Goal: Find specific page/section: Find specific page/section

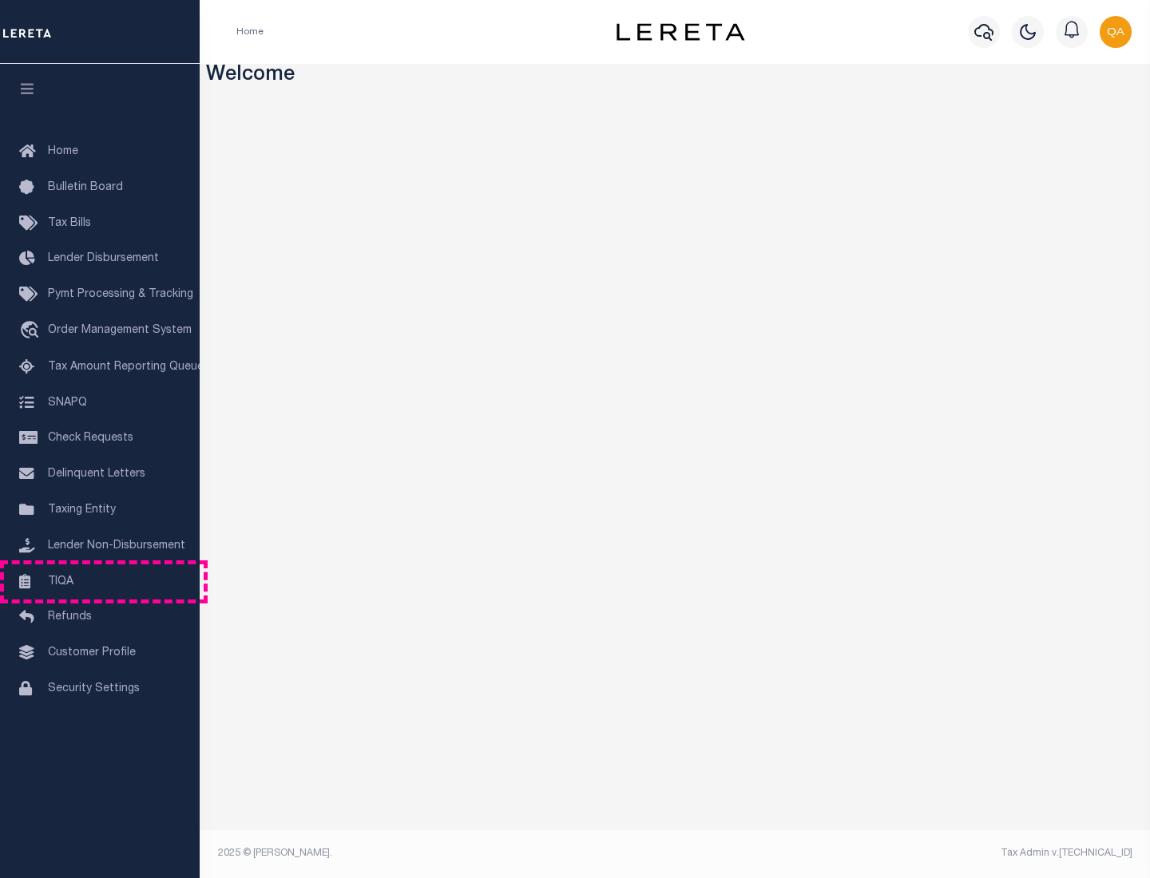
click at [100, 581] on link "TIQA" at bounding box center [100, 583] width 200 height 36
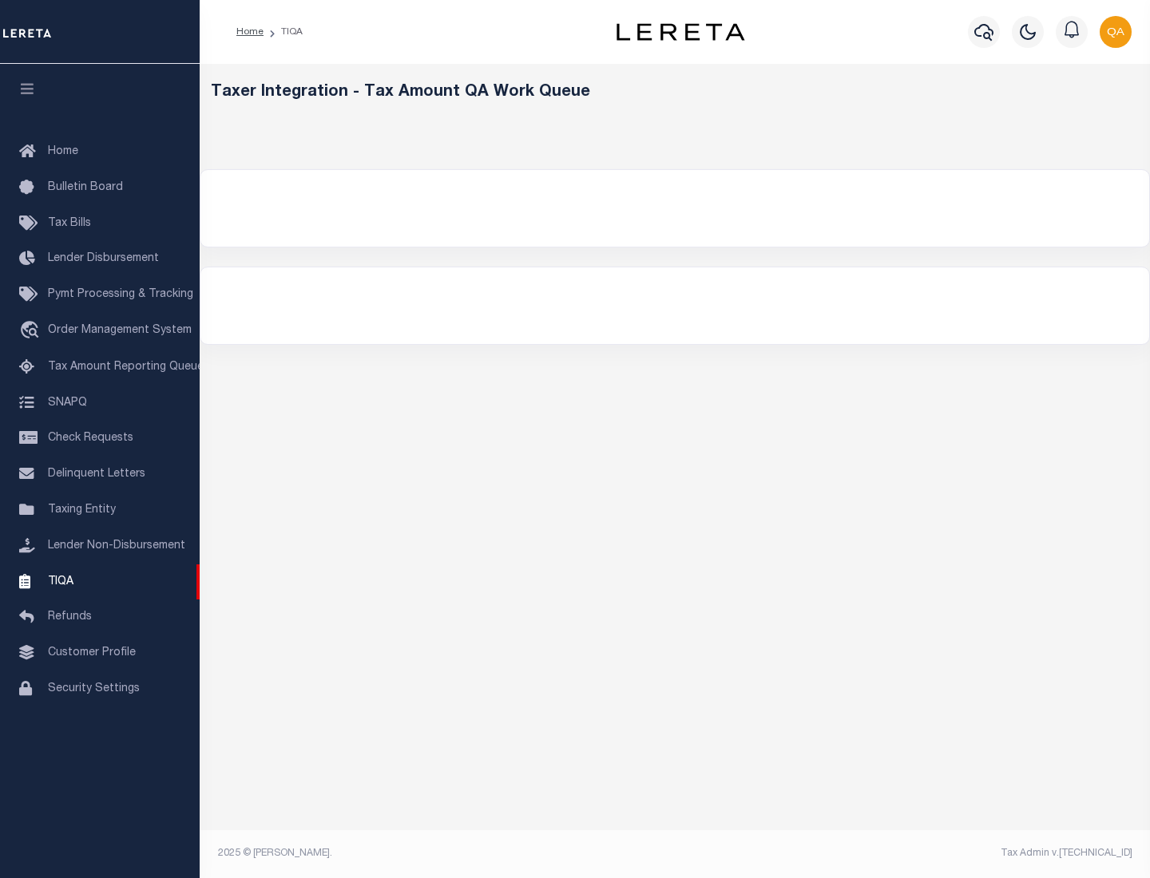
select select "200"
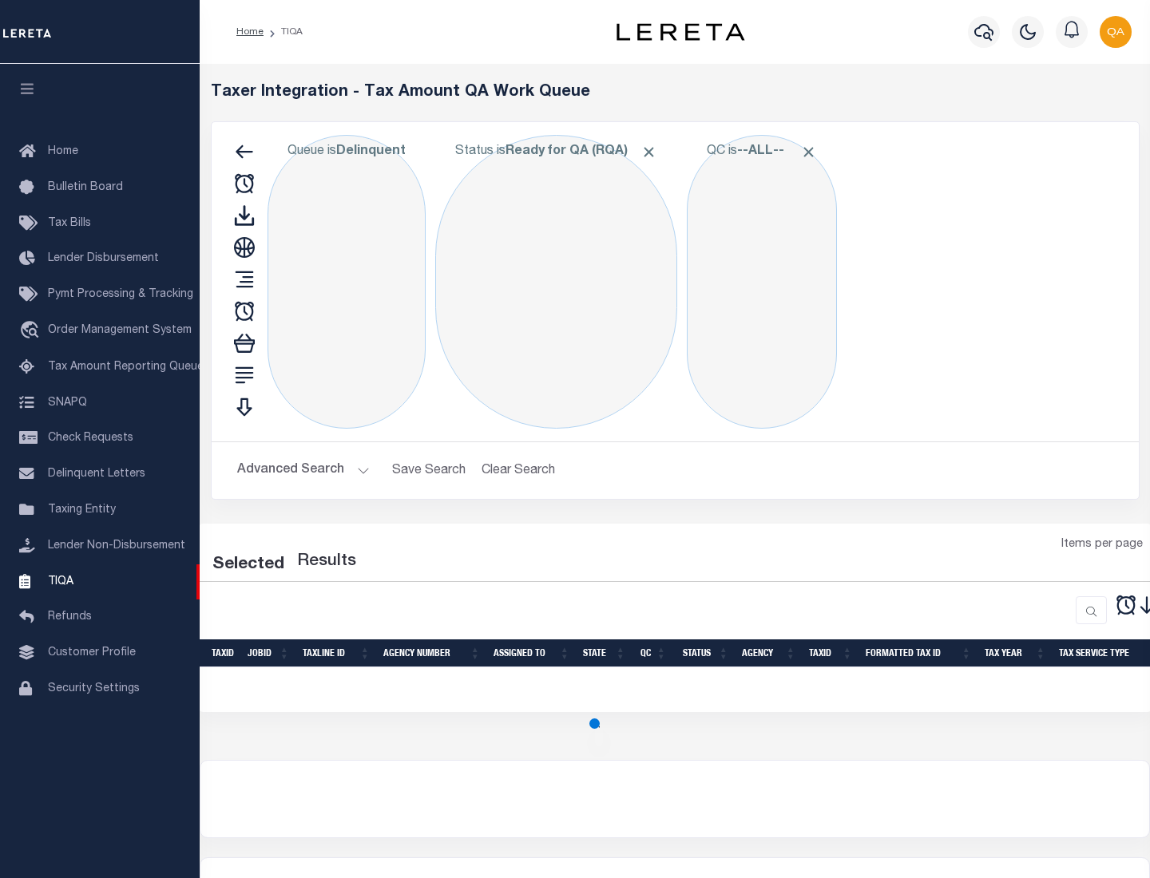
select select "200"
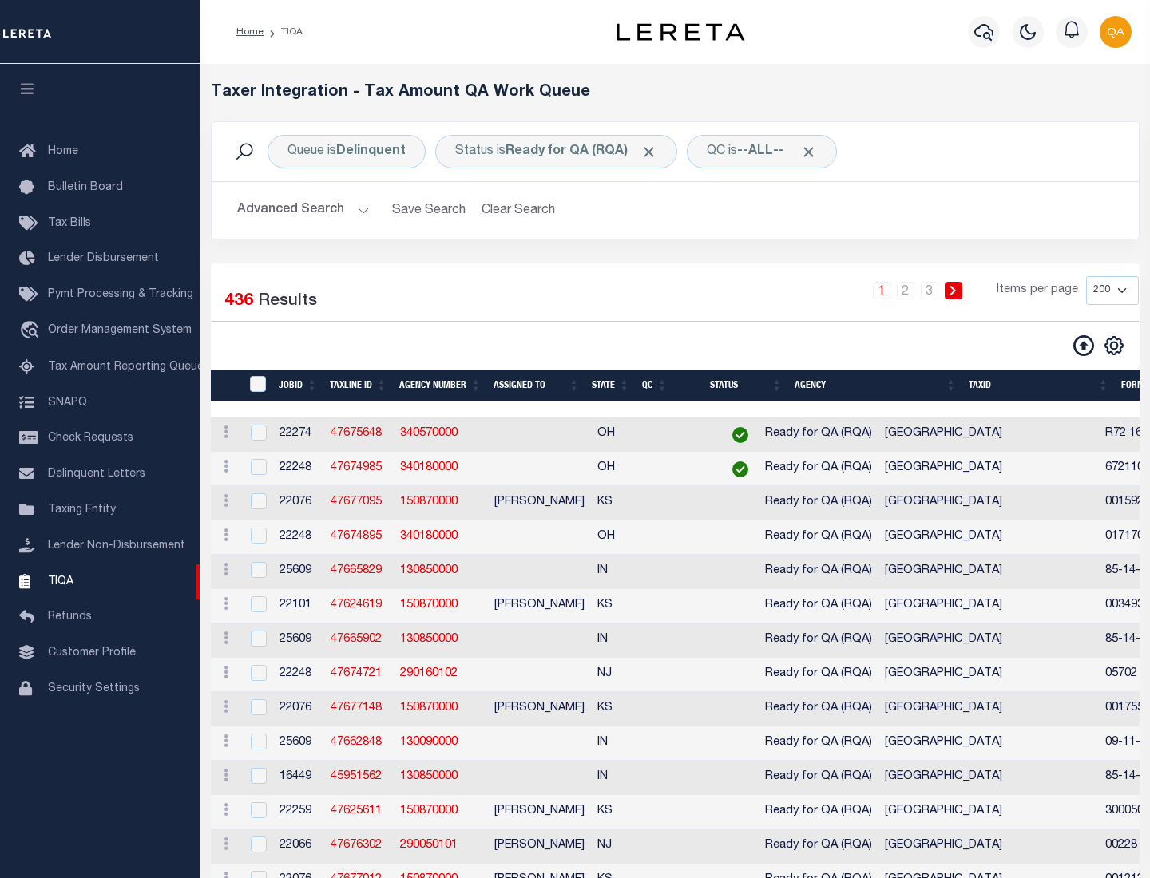
click at [654, 152] on span "Click to Remove" at bounding box center [648, 152] width 17 height 17
